Goal: Information Seeking & Learning: Check status

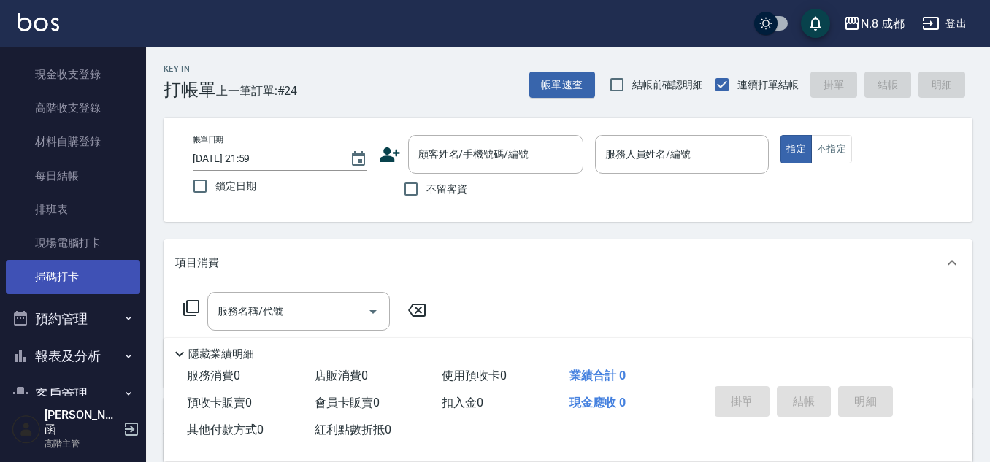
scroll to position [219, 0]
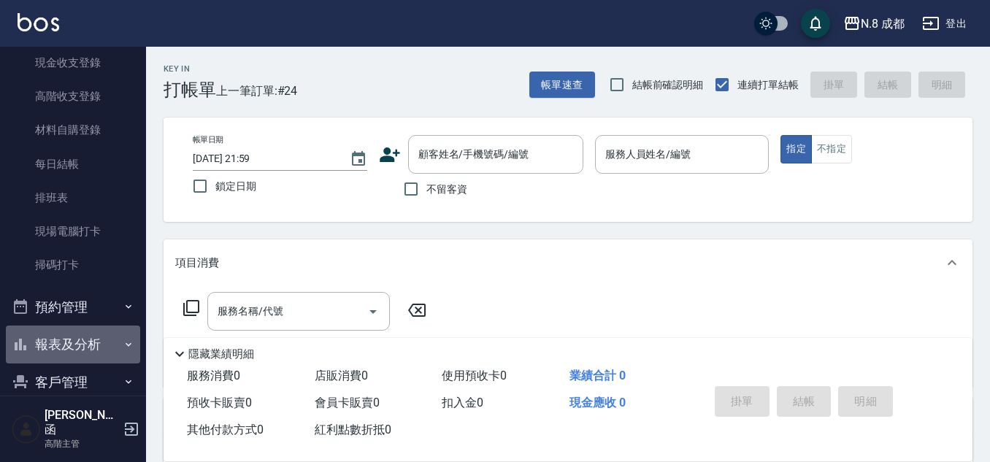
click at [96, 347] on button "報表及分析" at bounding box center [73, 345] width 134 height 38
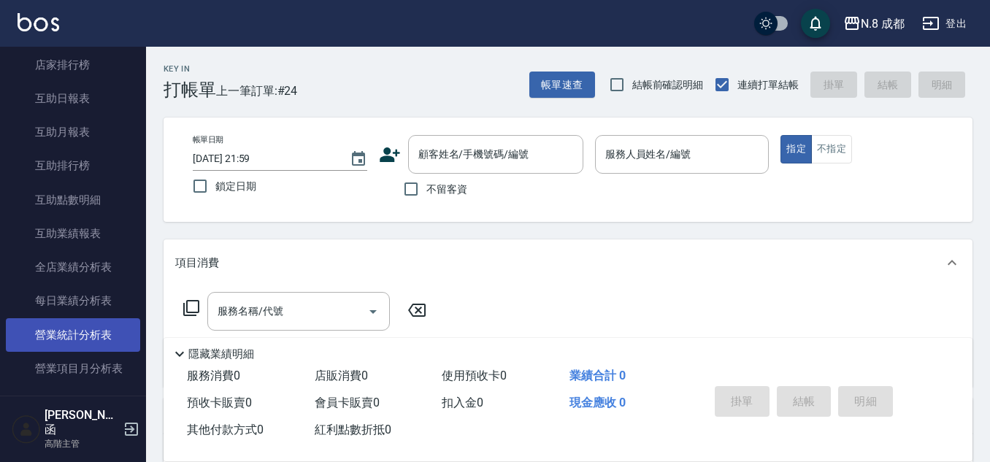
scroll to position [730, 0]
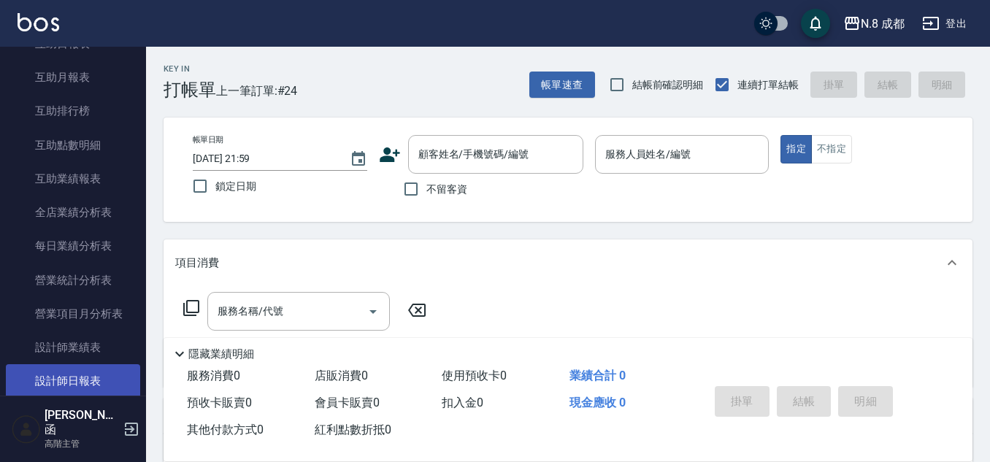
click at [87, 377] on link "設計師日報表" at bounding box center [73, 381] width 134 height 34
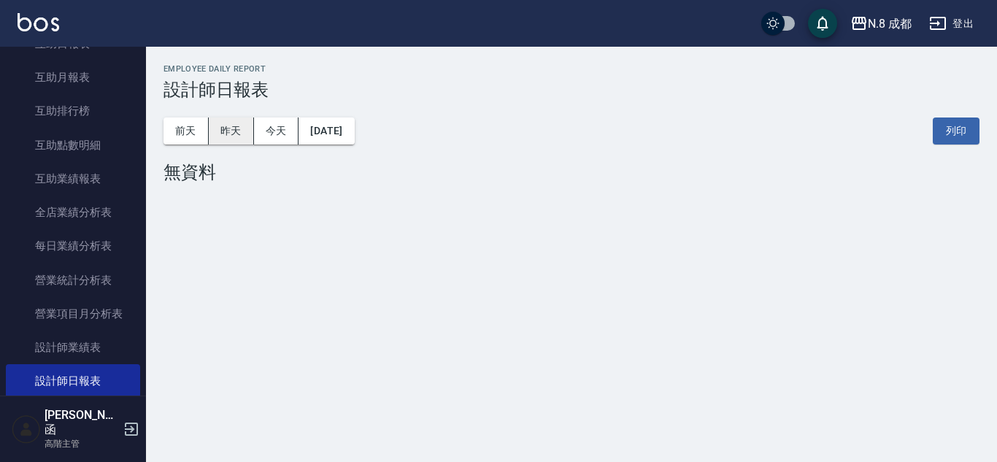
click at [229, 129] on button "昨天" at bounding box center [231, 131] width 45 height 27
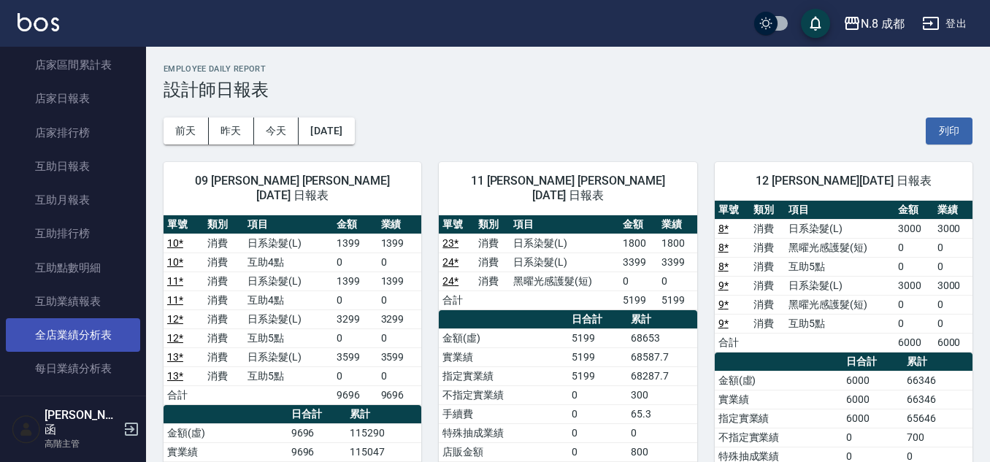
scroll to position [876, 0]
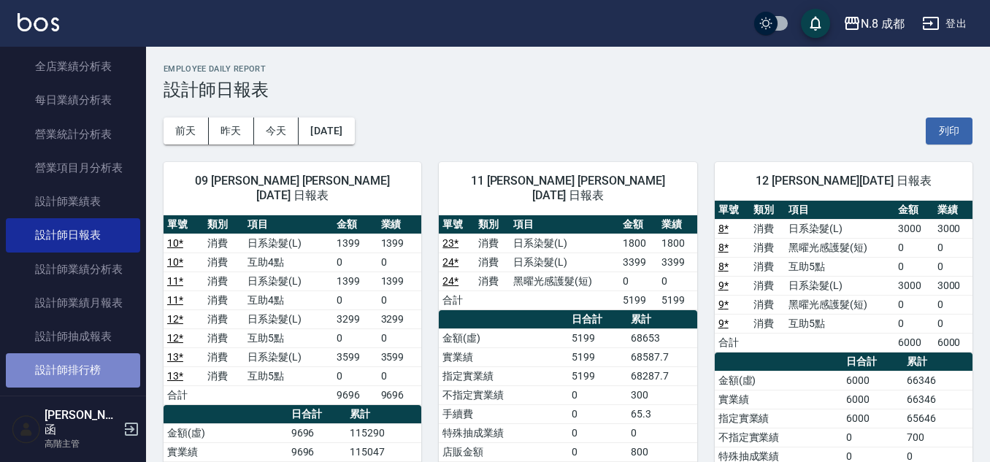
click at [101, 361] on link "設計師排行榜" at bounding box center [73, 370] width 134 height 34
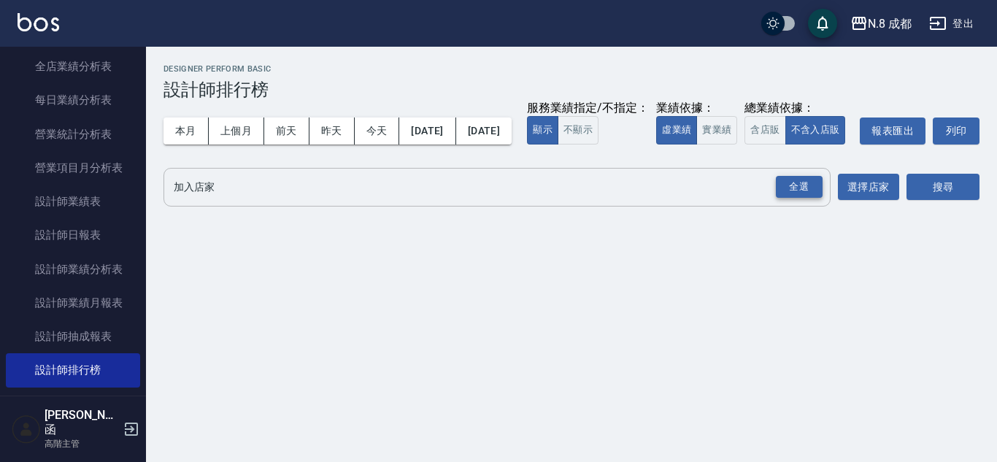
click at [798, 199] on div "全選" at bounding box center [799, 187] width 47 height 23
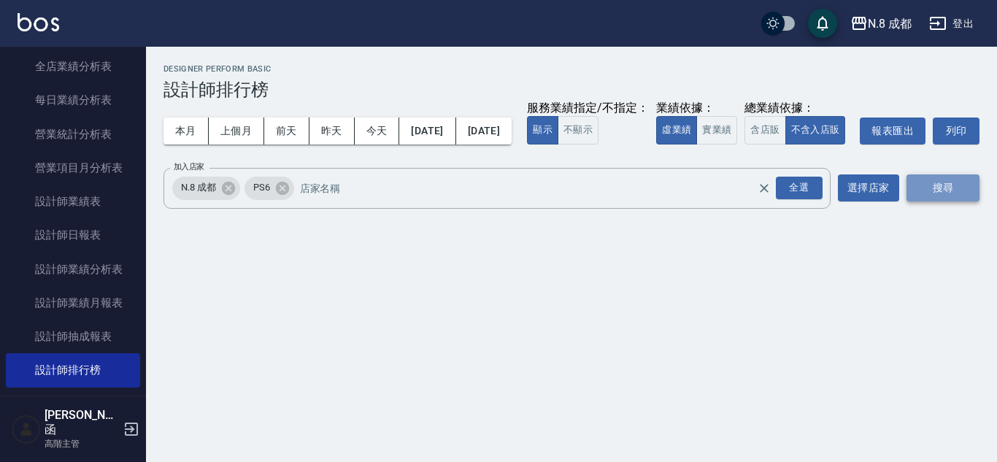
click at [949, 201] on button "搜尋" at bounding box center [942, 187] width 73 height 27
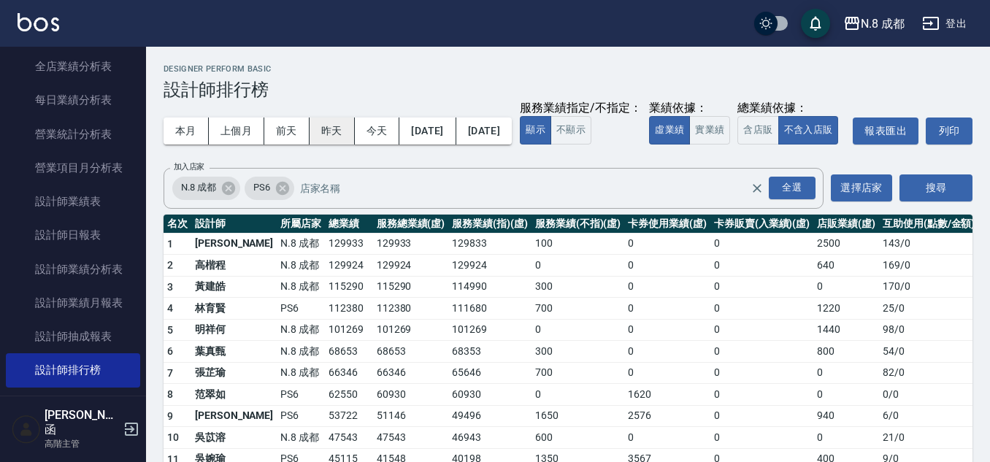
click at [334, 123] on button "昨天" at bounding box center [331, 131] width 45 height 27
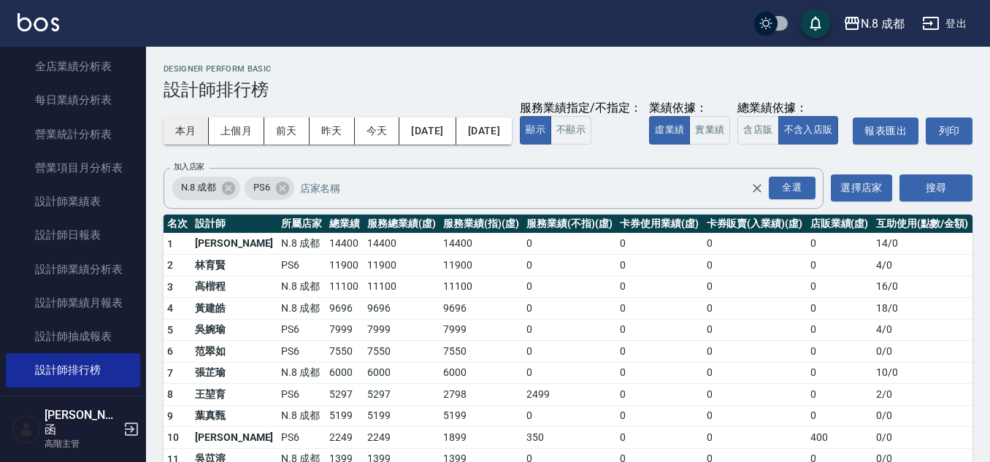
click at [183, 134] on button "本月" at bounding box center [185, 131] width 45 height 27
